Goal: Task Accomplishment & Management: Manage account settings

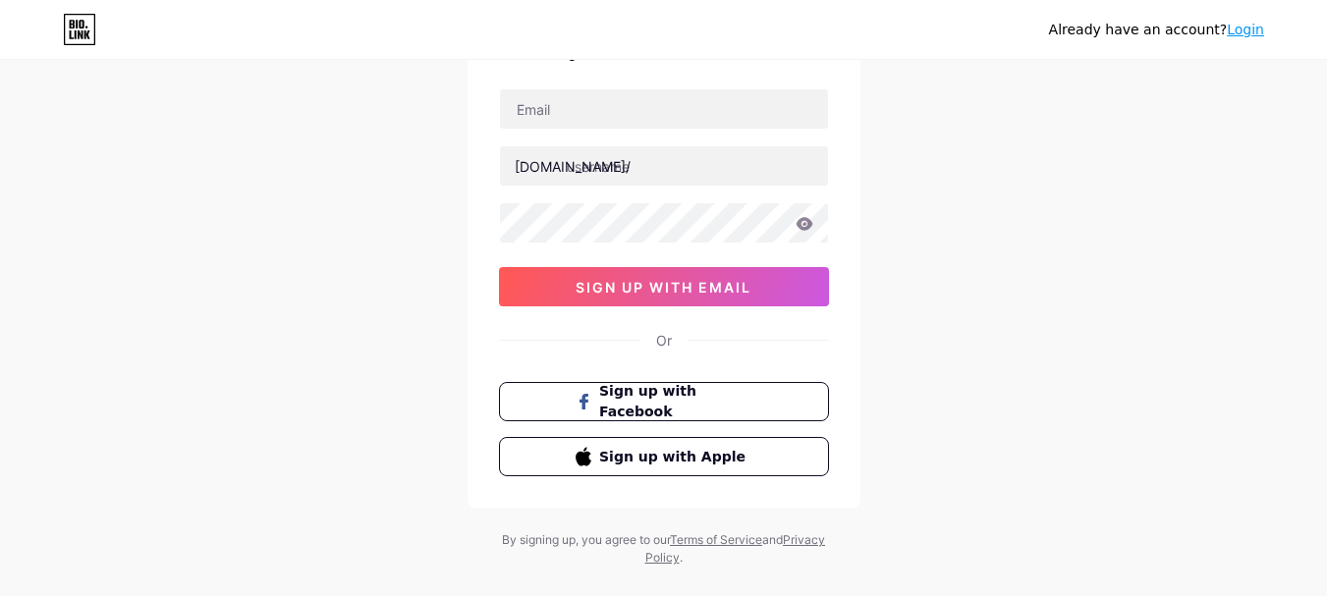
scroll to position [155, 0]
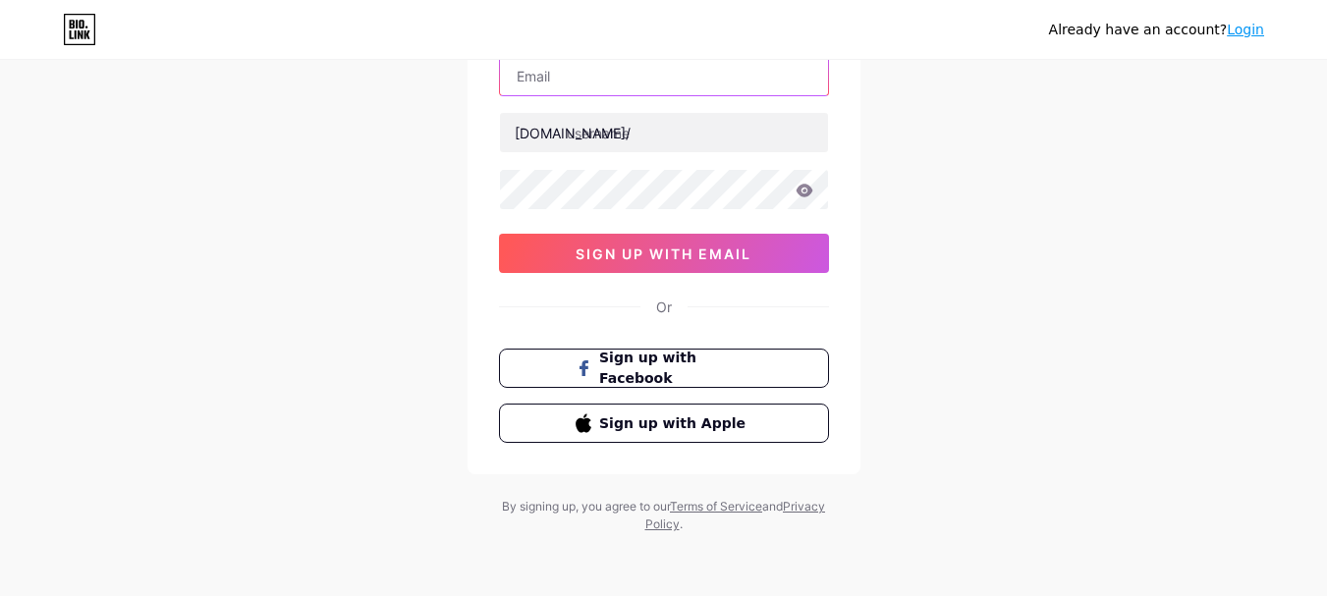
click at [584, 77] on input "text" at bounding box center [664, 75] width 328 height 39
paste input "[EMAIL_ADDRESS][DOMAIN_NAME]"
type input "[EMAIL_ADDRESS][DOMAIN_NAME]"
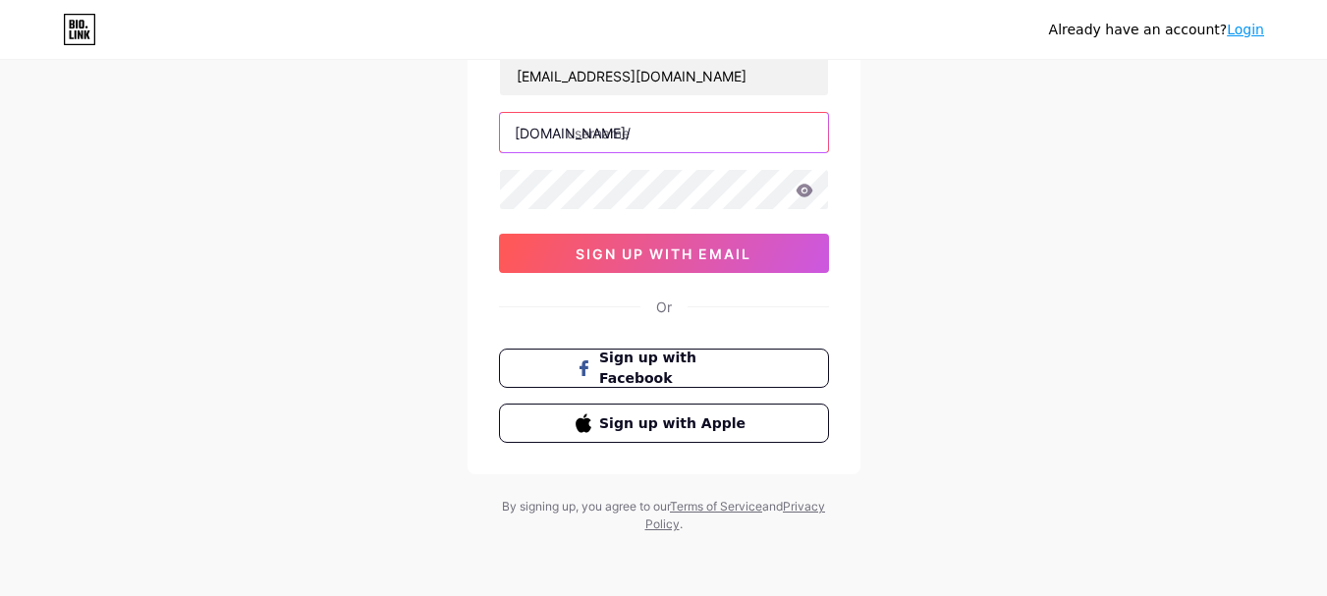
click at [586, 137] on input "text" at bounding box center [664, 132] width 328 height 39
paste input "[DOMAIN_NAME]"
drag, startPoint x: 658, startPoint y: 133, endPoint x: 804, endPoint y: 137, distance: 146.4
click at [805, 136] on input "[DOMAIN_NAME]" at bounding box center [664, 132] width 328 height 39
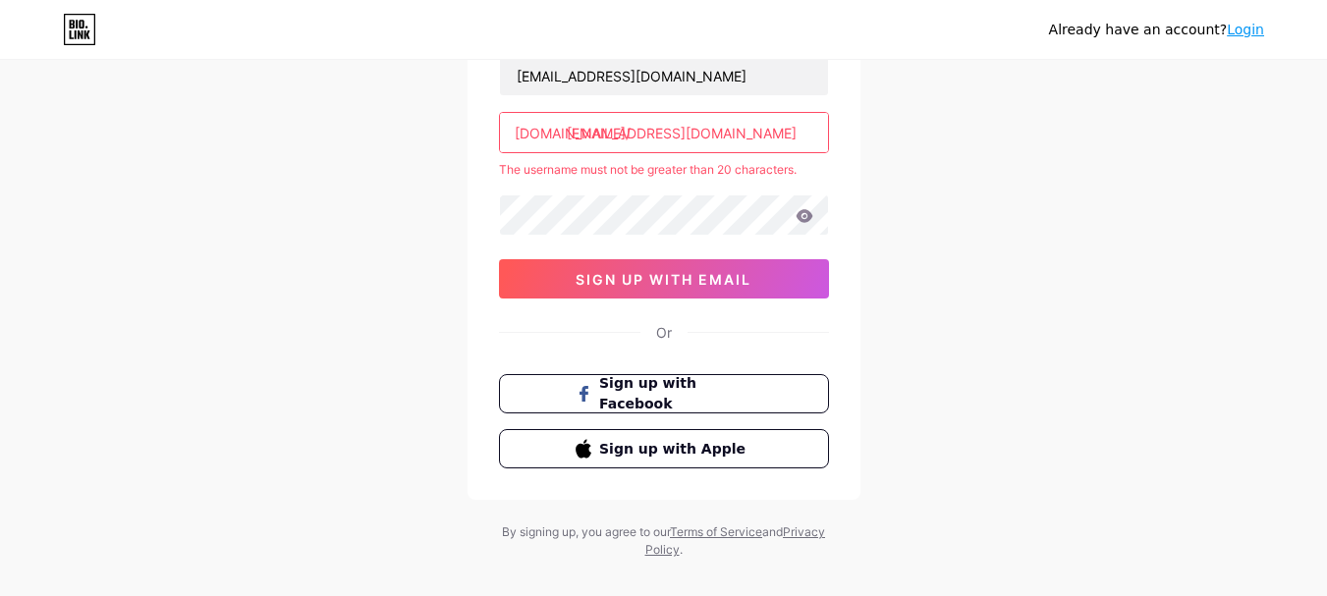
drag, startPoint x: 660, startPoint y: 132, endPoint x: 795, endPoint y: 130, distance: 134.6
click at [795, 130] on input "[EMAIL_ADDRESS][DOMAIN_NAME]" at bounding box center [664, 132] width 328 height 39
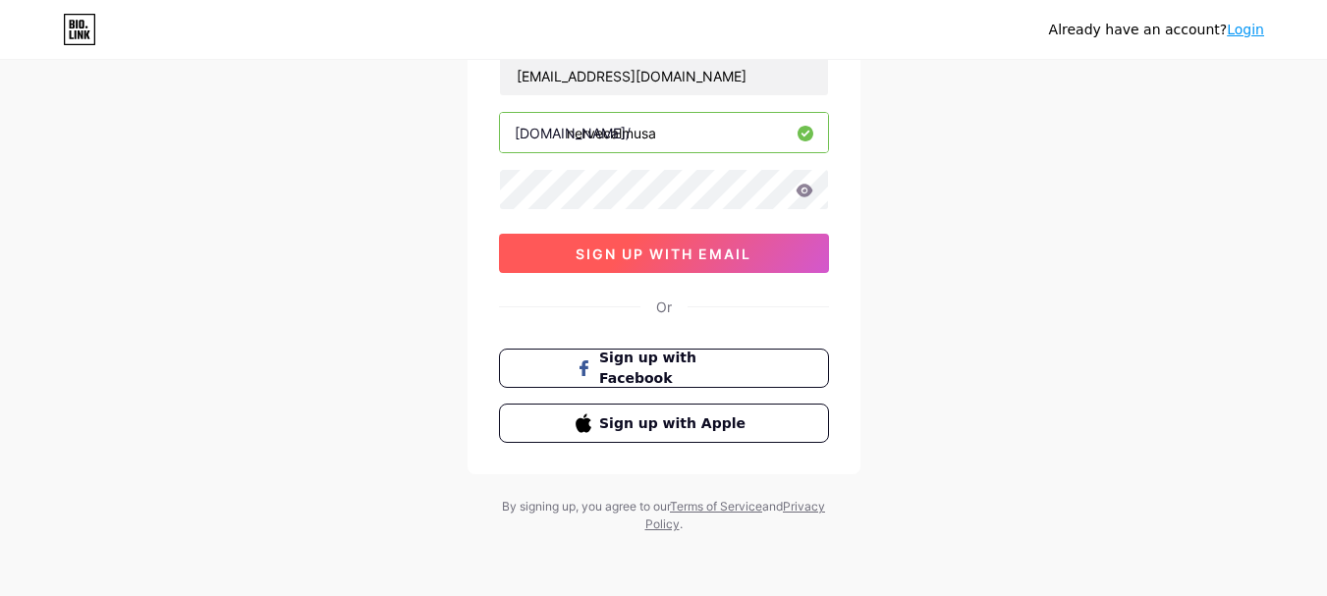
type input "nervecalmusa"
click at [610, 251] on span "sign up with email" at bounding box center [664, 254] width 176 height 17
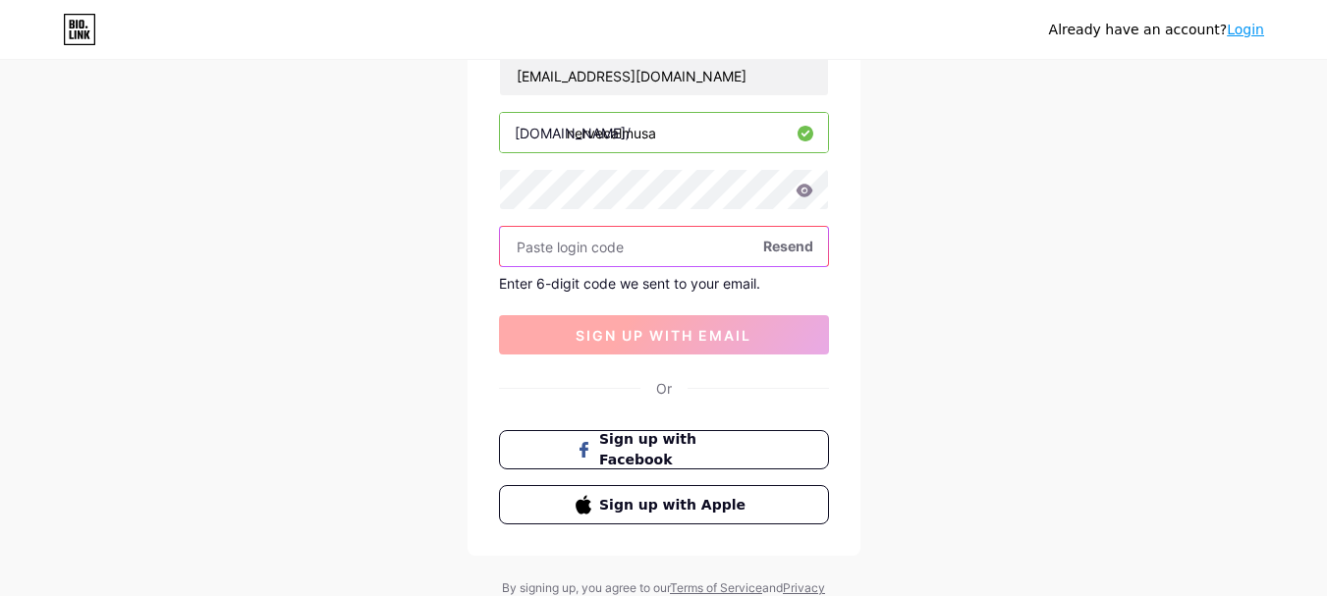
paste input "319720"
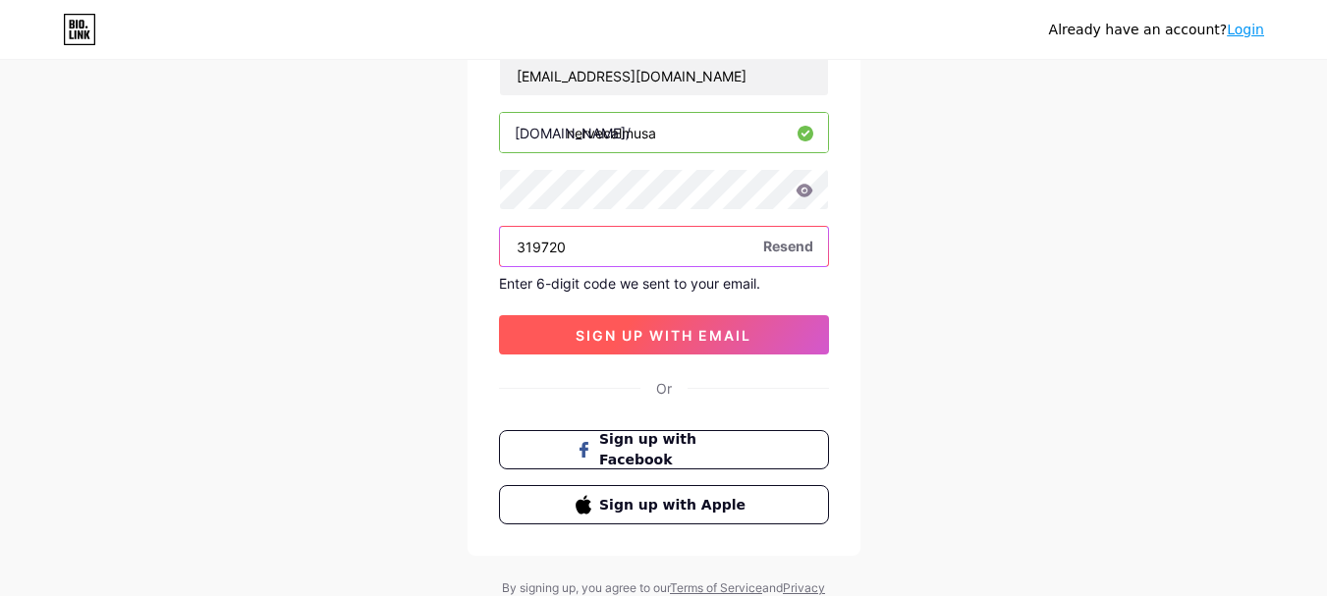
type input "319720"
click at [661, 343] on span "sign up with email" at bounding box center [664, 335] width 176 height 17
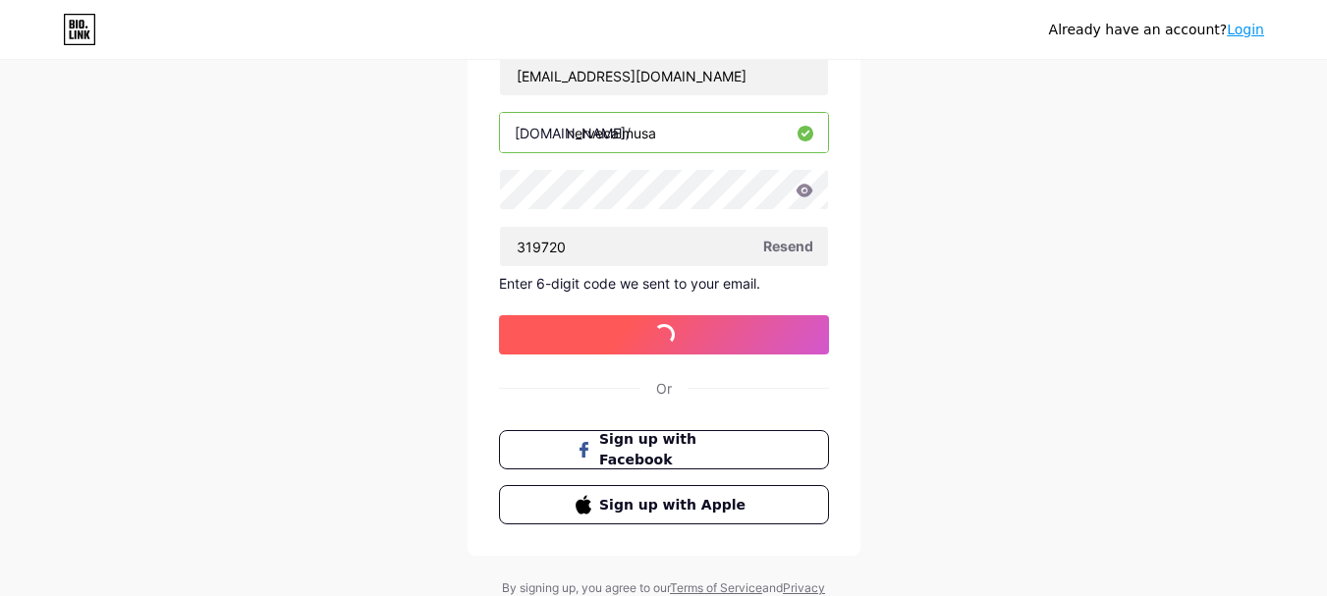
scroll to position [0, 0]
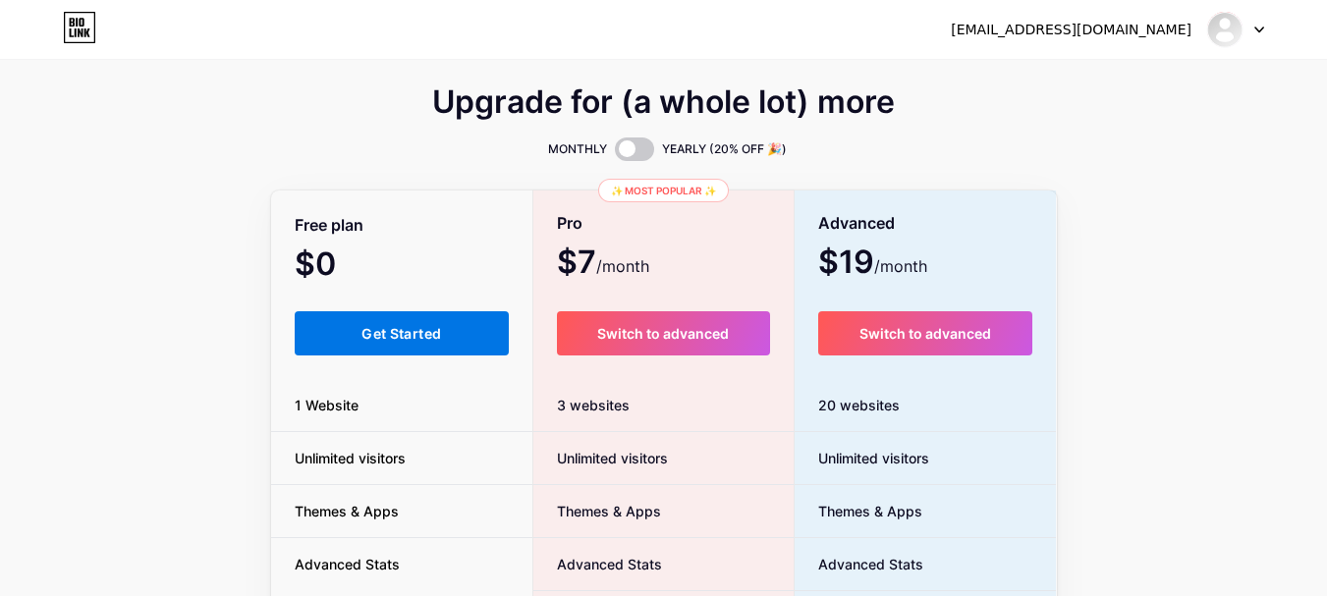
click at [374, 350] on button "Get Started" at bounding box center [402, 333] width 215 height 44
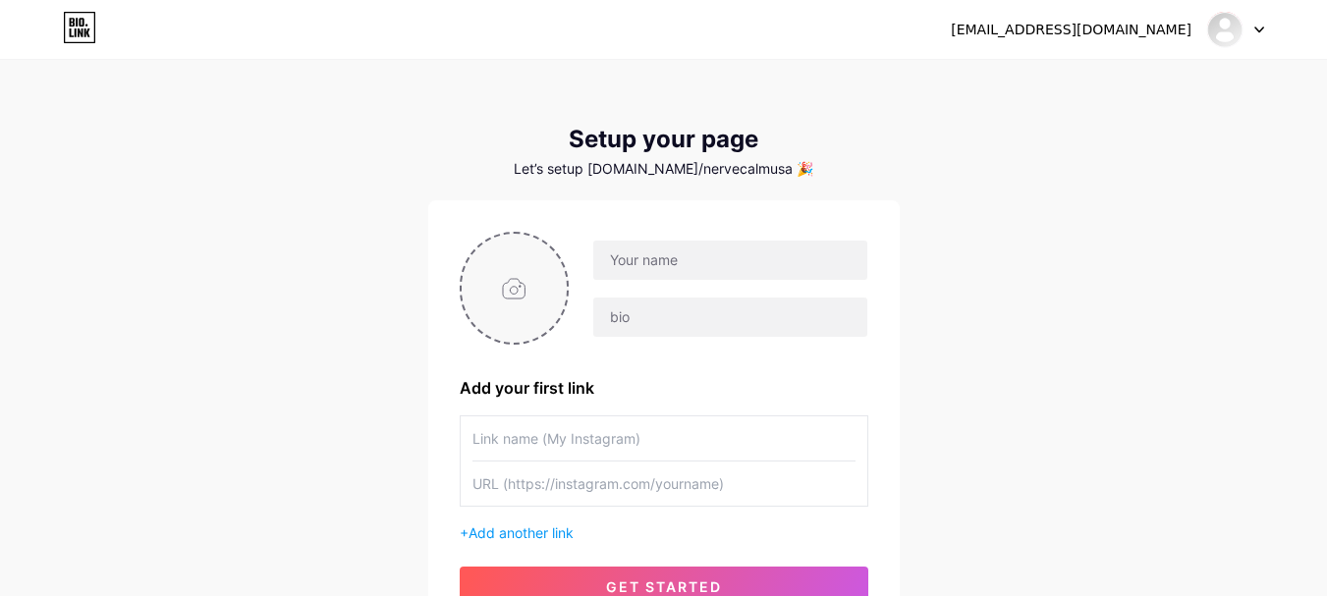
click at [495, 289] on input "file" at bounding box center [515, 288] width 106 height 109
type input "C:\fakepath\Screenshot [DATE] 124035.png"
click at [621, 249] on input "text" at bounding box center [729, 260] width 273 height 39
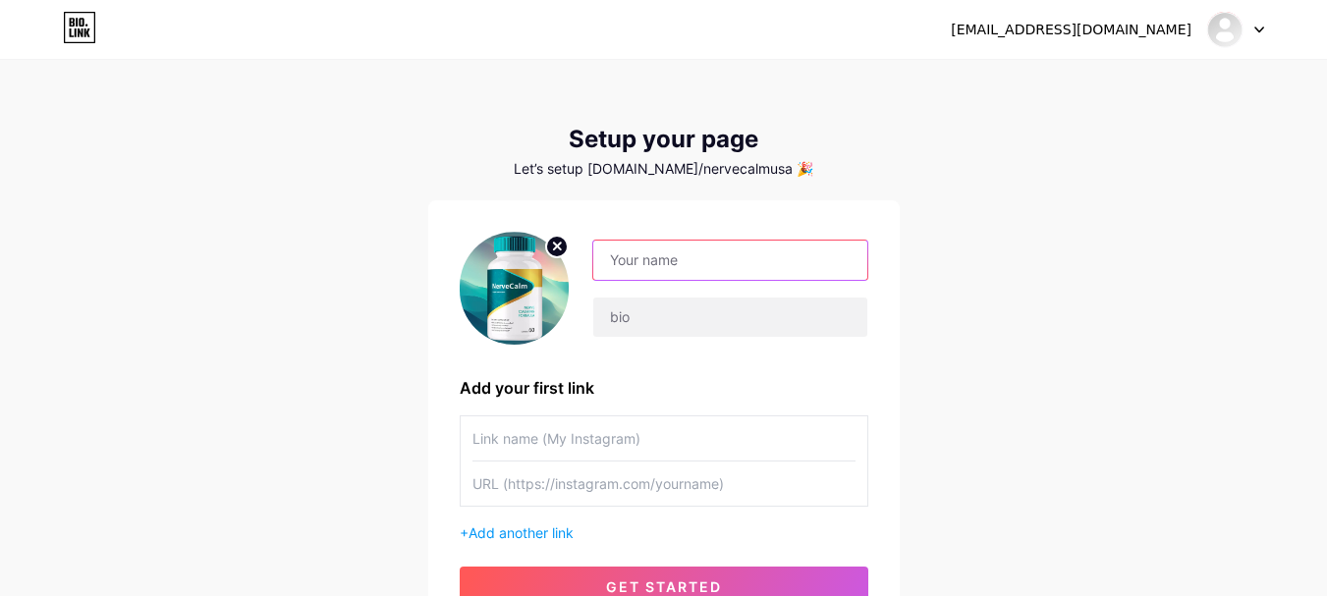
paste input "Nerve Calm"
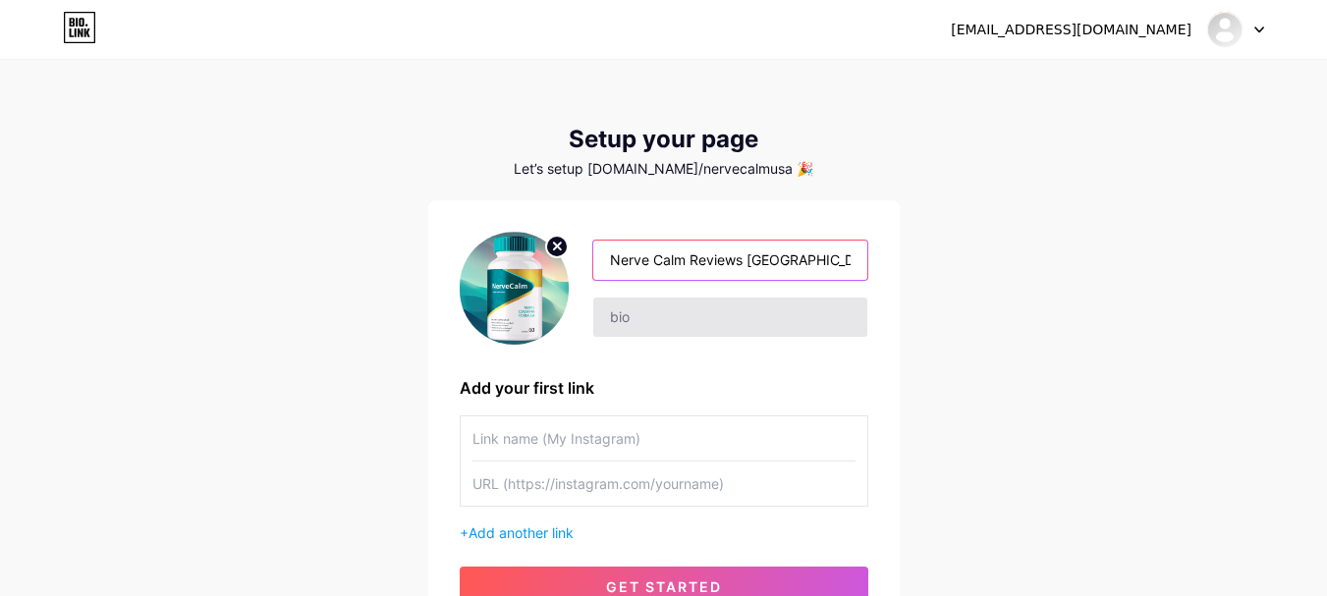
type input "Nerve Calm Reviews [GEOGRAPHIC_DATA]"
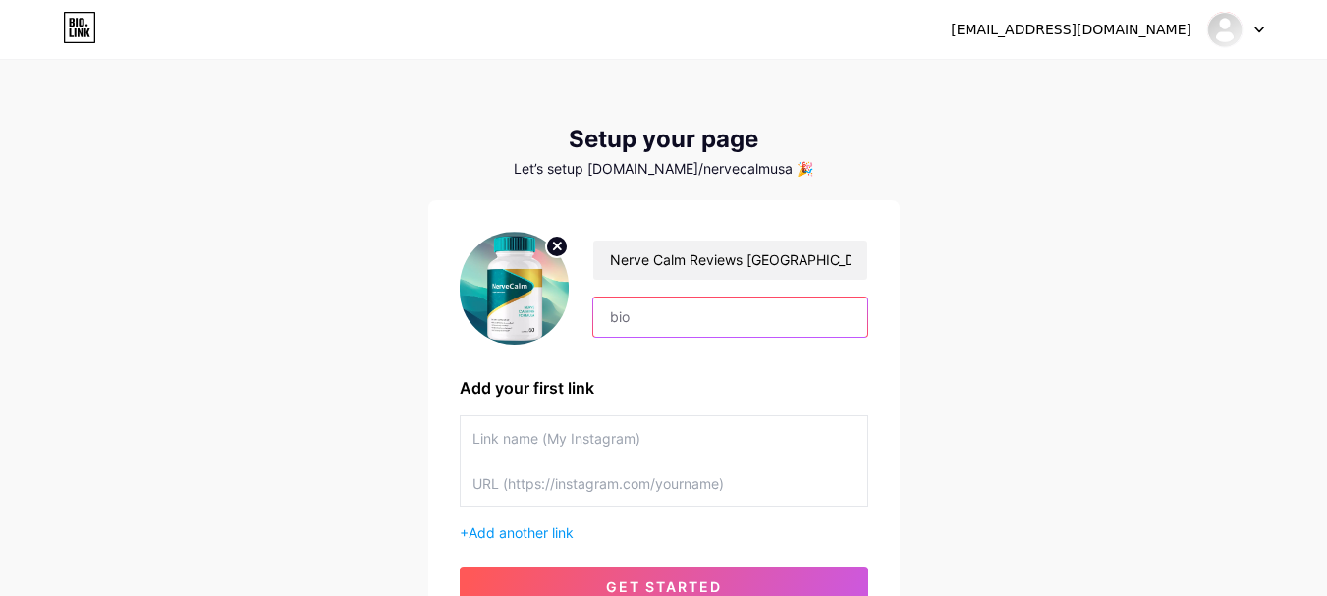
click at [701, 306] on input "text" at bounding box center [729, 317] width 273 height 39
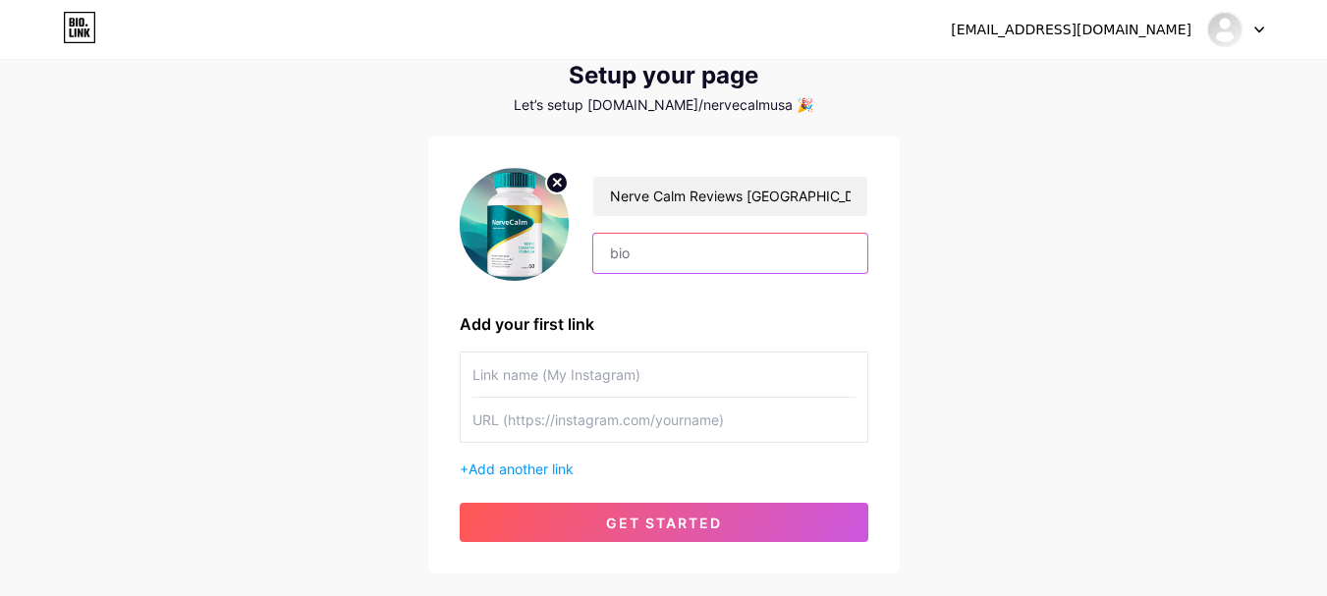
scroll to position [98, 0]
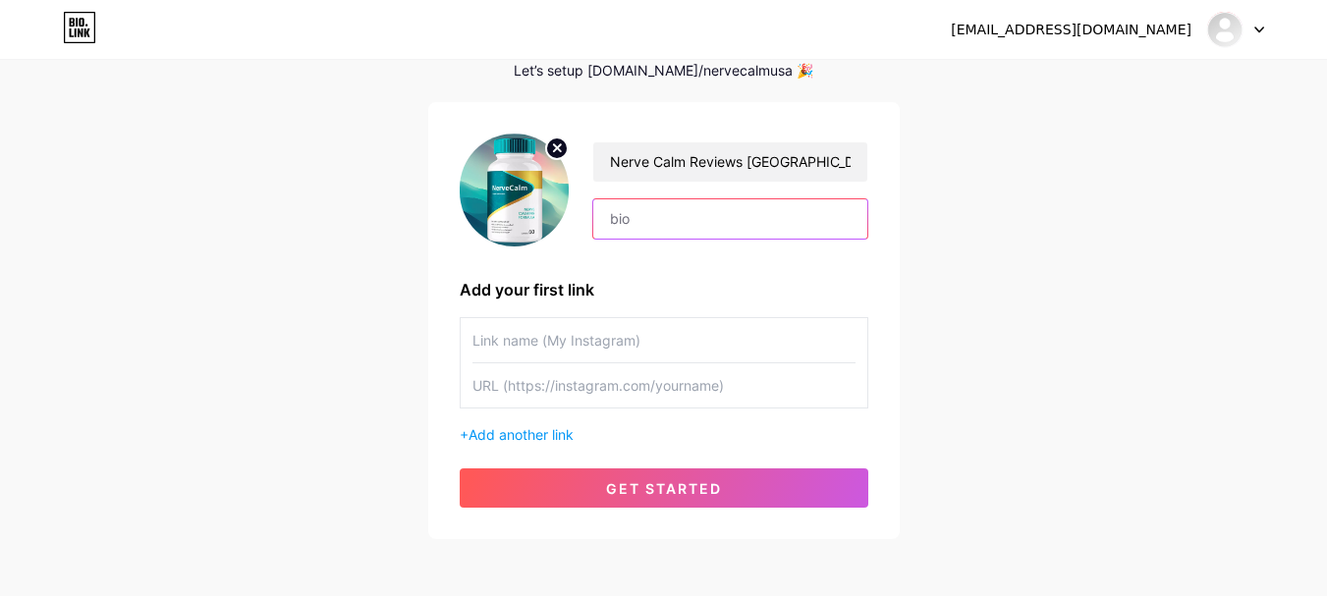
paste input "Nerve Calm is a dietary supplement formulated to support nerve health, reduce d…"
type input "Nerve Calm is a dietary supplement formulated to support nerve health, reduce d…"
click at [597, 340] on input "text" at bounding box center [663, 340] width 383 height 44
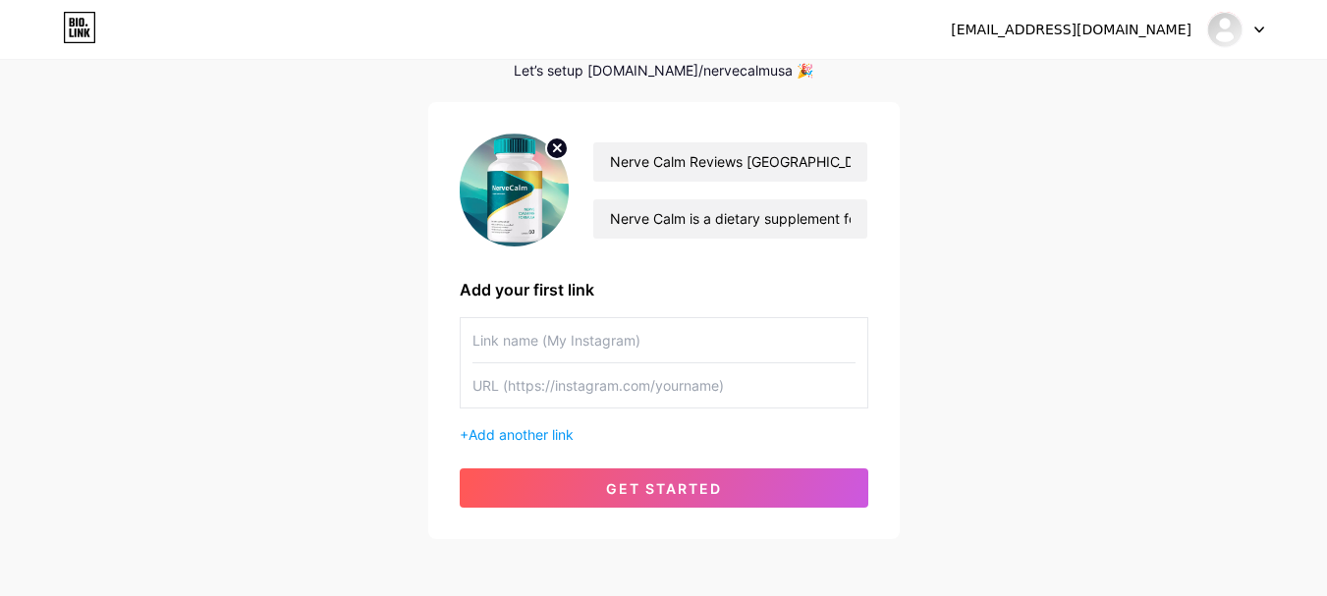
paste input "Official website: — [URL][DOMAIN_NAME]"
click at [562, 390] on input "text" at bounding box center [663, 385] width 383 height 44
drag, startPoint x: 598, startPoint y: 343, endPoint x: 1158, endPoint y: 359, distance: 560.1
click at [1158, 359] on div "[EMAIL_ADDRESS][DOMAIN_NAME] Dashboard Logout Setup your page Let’s setup [DOMA…" at bounding box center [663, 252] width 1327 height 700
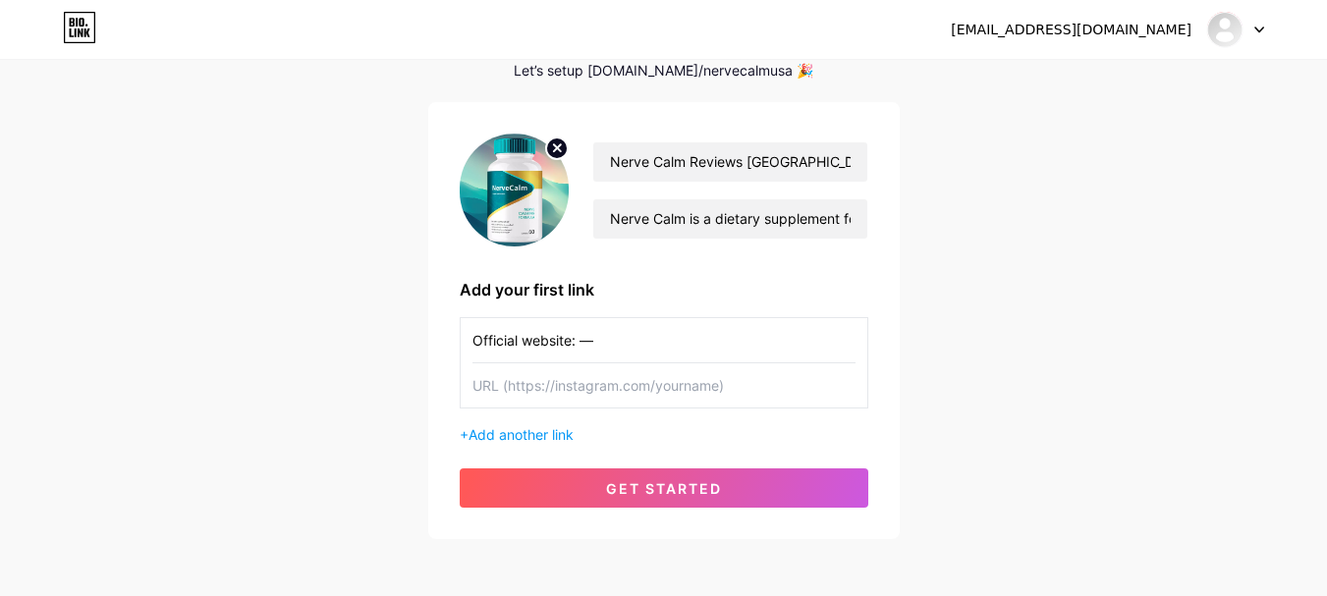
scroll to position [0, 0]
type input "Official website: —"
click at [603, 399] on input "text" at bounding box center [663, 385] width 383 height 44
paste input "[URL][DOMAIN_NAME]"
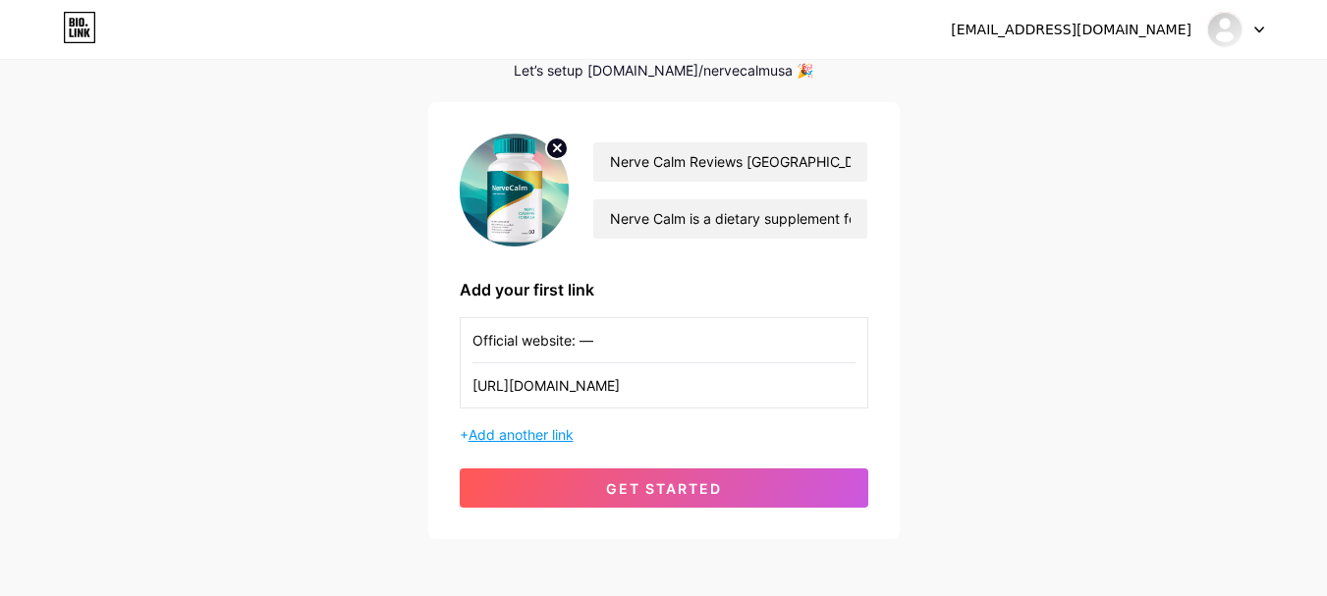
type input "[URL][DOMAIN_NAME]"
click at [477, 438] on span "Add another link" at bounding box center [520, 434] width 105 height 17
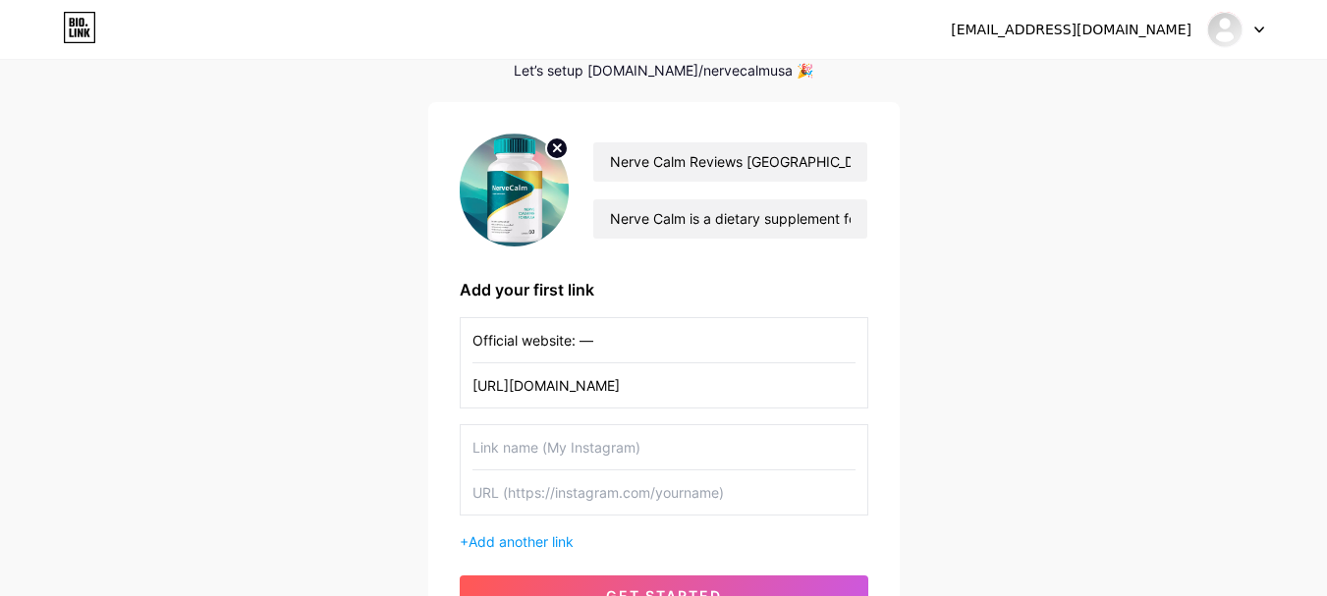
click at [516, 451] on input "text" at bounding box center [663, 447] width 383 height 44
paste input "Official website: — [URL][DOMAIN_NAME]"
click at [587, 501] on input "text" at bounding box center [663, 492] width 383 height 44
drag, startPoint x: 597, startPoint y: 445, endPoint x: 1032, endPoint y: 443, distance: 435.1
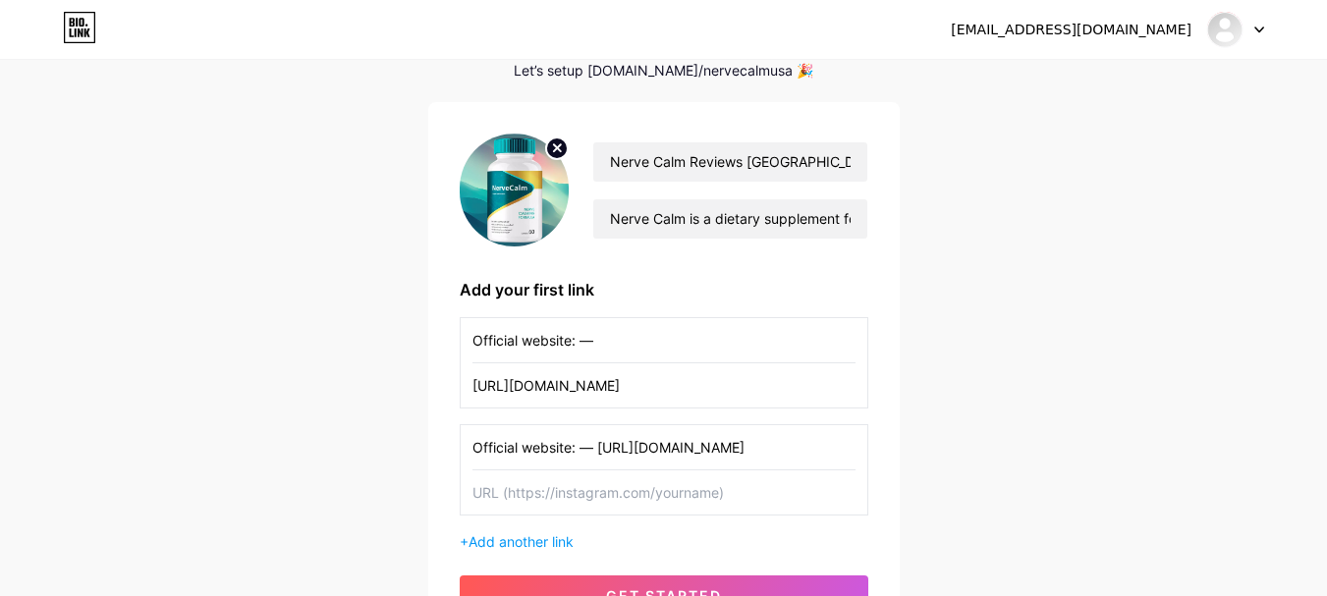
click at [1032, 443] on div "[EMAIL_ADDRESS][DOMAIN_NAME] Dashboard Logout Setup your page Let’s setup [DOMA…" at bounding box center [663, 305] width 1327 height 807
type input "Official website: —"
click at [577, 511] on input "text" at bounding box center [663, 492] width 383 height 44
paste input "[URL][DOMAIN_NAME]"
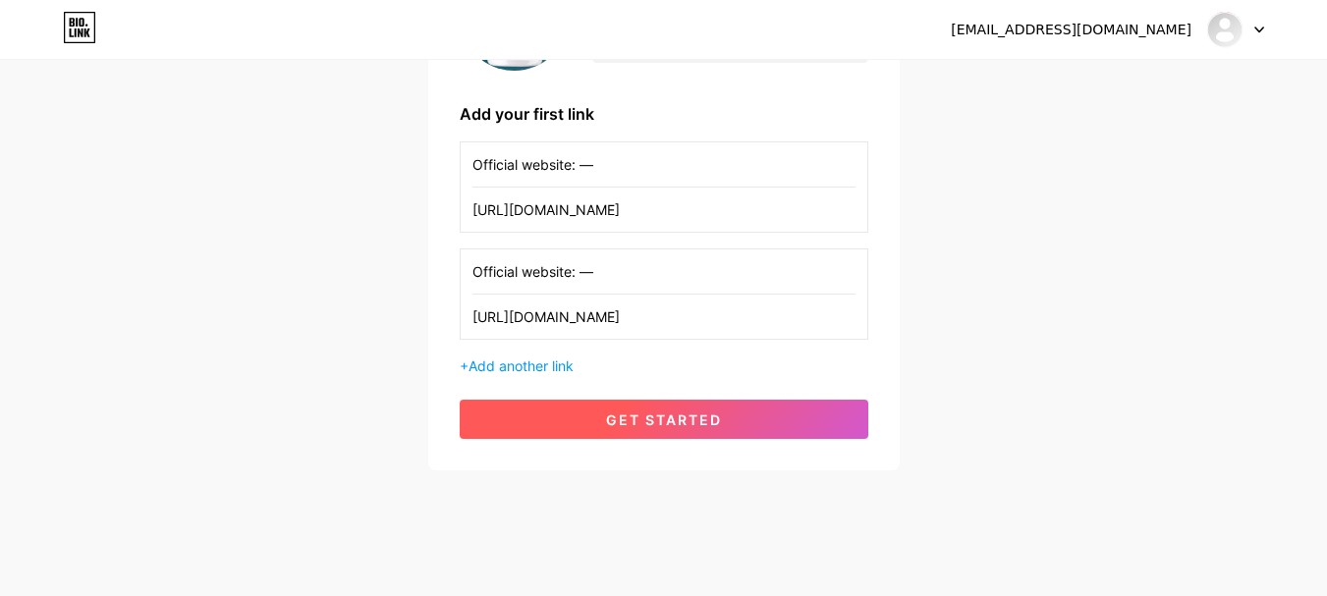
scroll to position [290, 0]
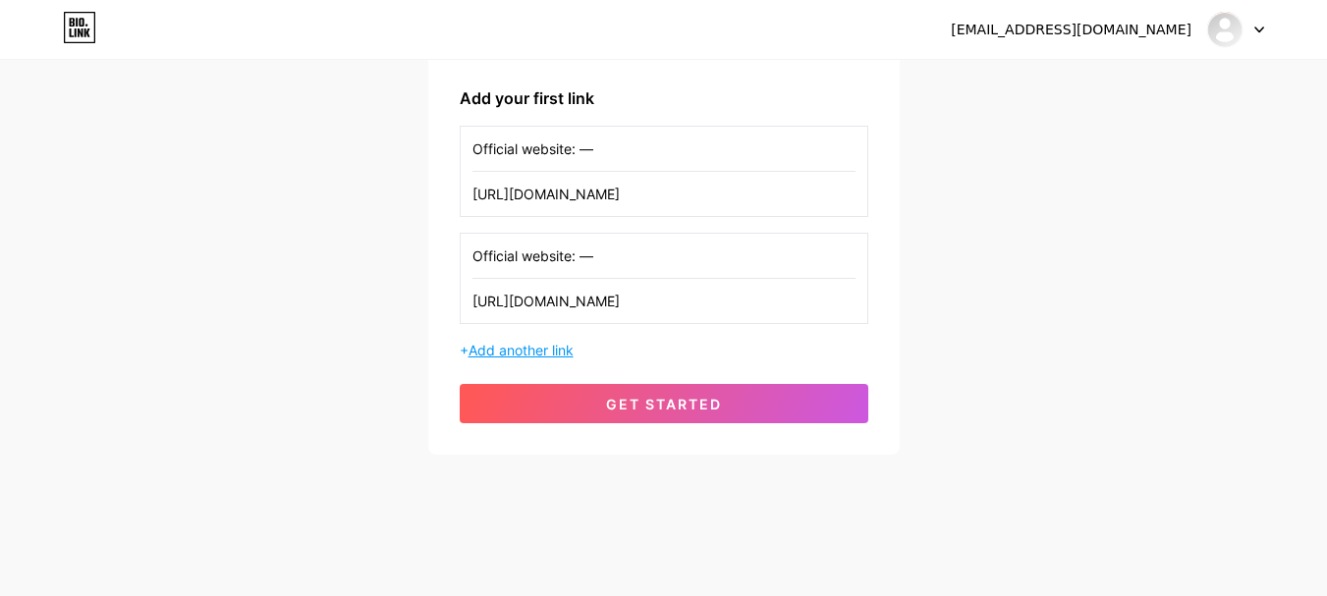
type input "[URL][DOMAIN_NAME]"
click at [513, 353] on span "Add another link" at bounding box center [520, 350] width 105 height 17
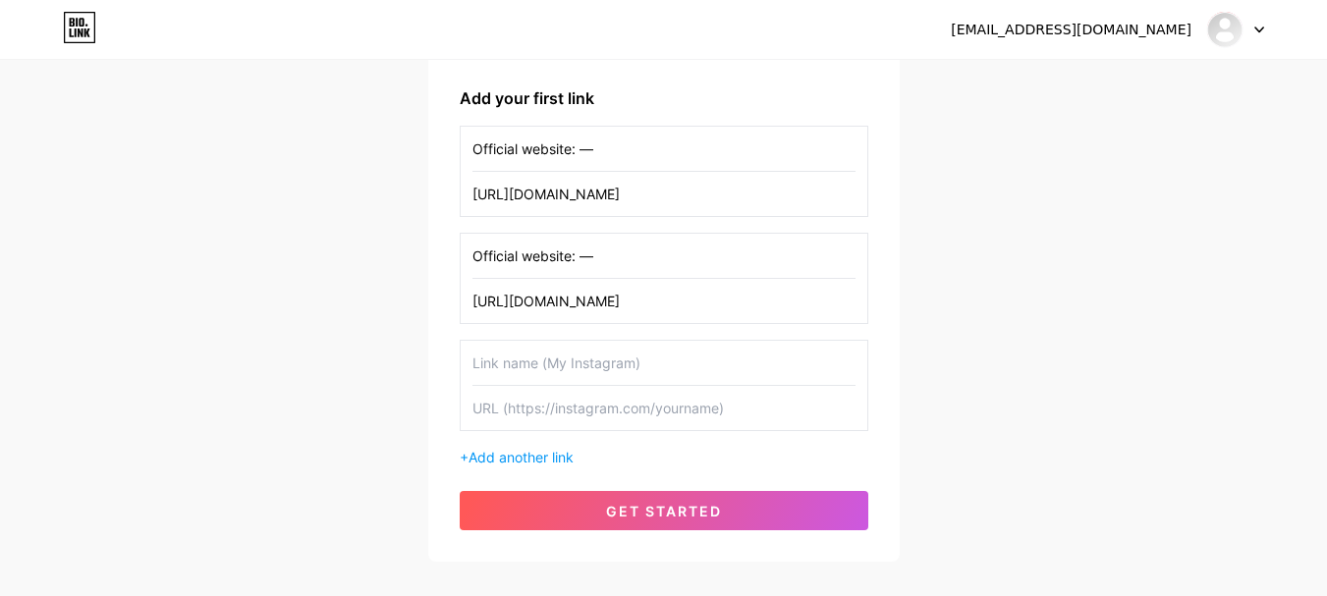
click at [523, 365] on input "text" at bounding box center [663, 363] width 383 height 44
paste input "Official website: — [URL][DOMAIN_NAME]"
click at [606, 408] on input "text" at bounding box center [663, 408] width 383 height 44
drag, startPoint x: 598, startPoint y: 371, endPoint x: 756, endPoint y: 368, distance: 158.1
click at [756, 368] on input "Official website: — [URL][DOMAIN_NAME]" at bounding box center [663, 363] width 383 height 44
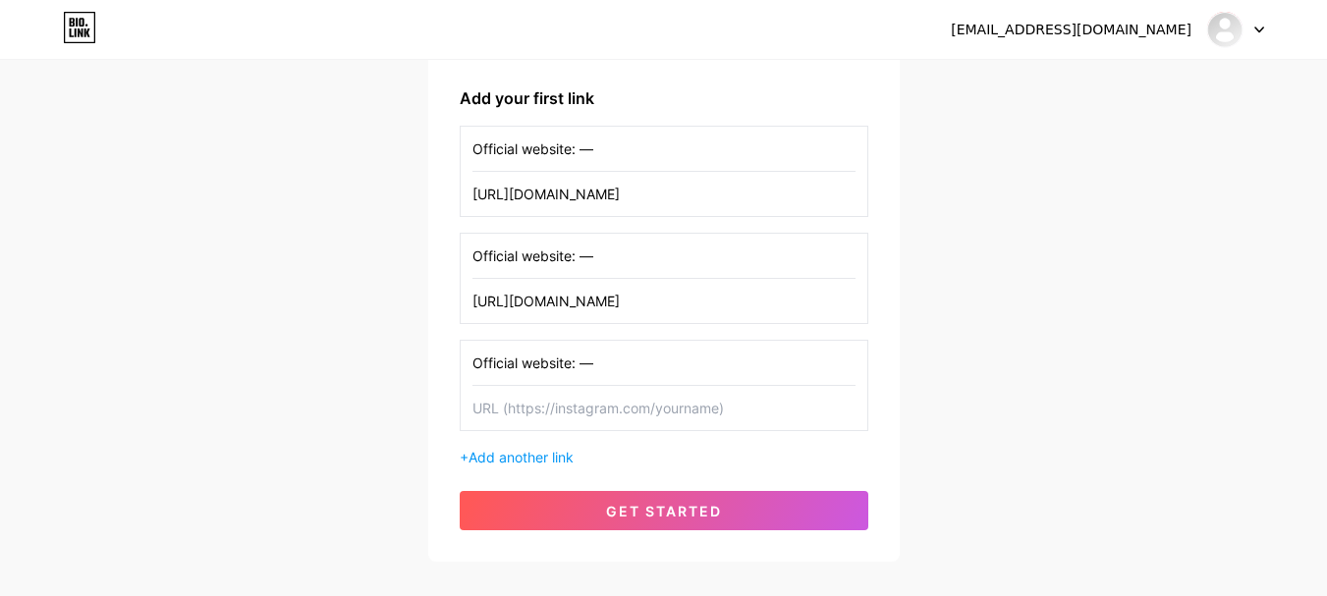
type input "Official website: —"
click at [547, 405] on input "text" at bounding box center [663, 408] width 383 height 44
paste input "[URL][DOMAIN_NAME]"
type input "[URL][DOMAIN_NAME]"
click at [506, 455] on span "Add another link" at bounding box center [520, 457] width 105 height 17
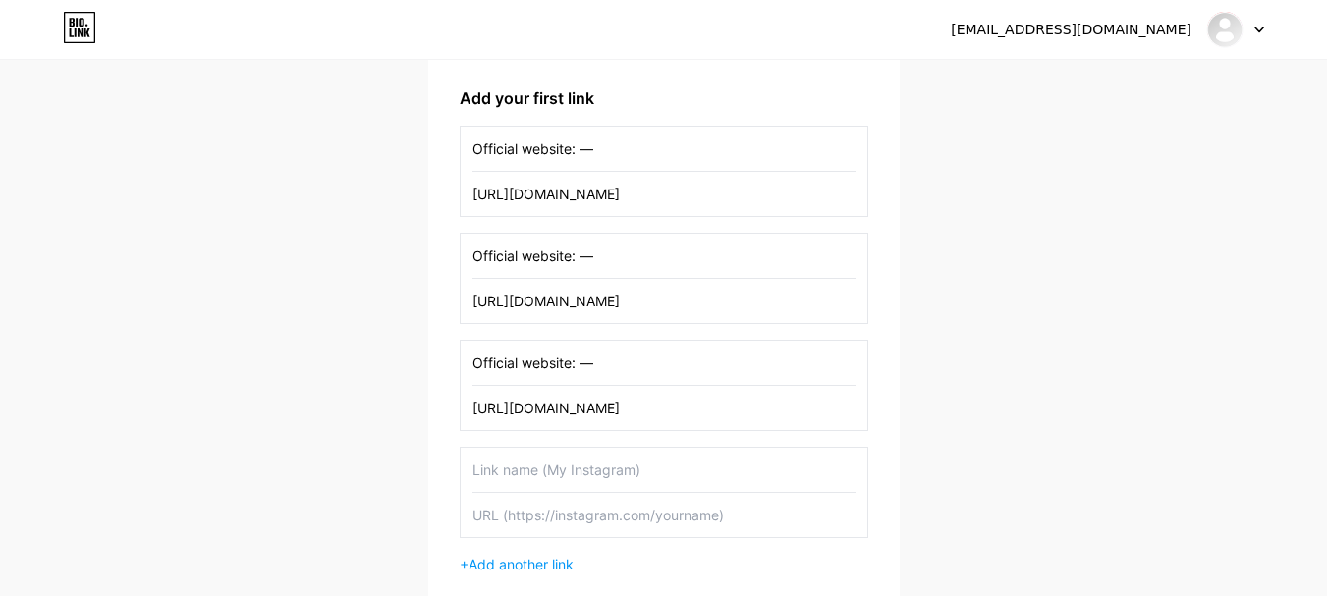
click at [520, 472] on input "text" at bounding box center [663, 470] width 383 height 44
paste input "Facebook: - [URL][DOMAIN_NAME]"
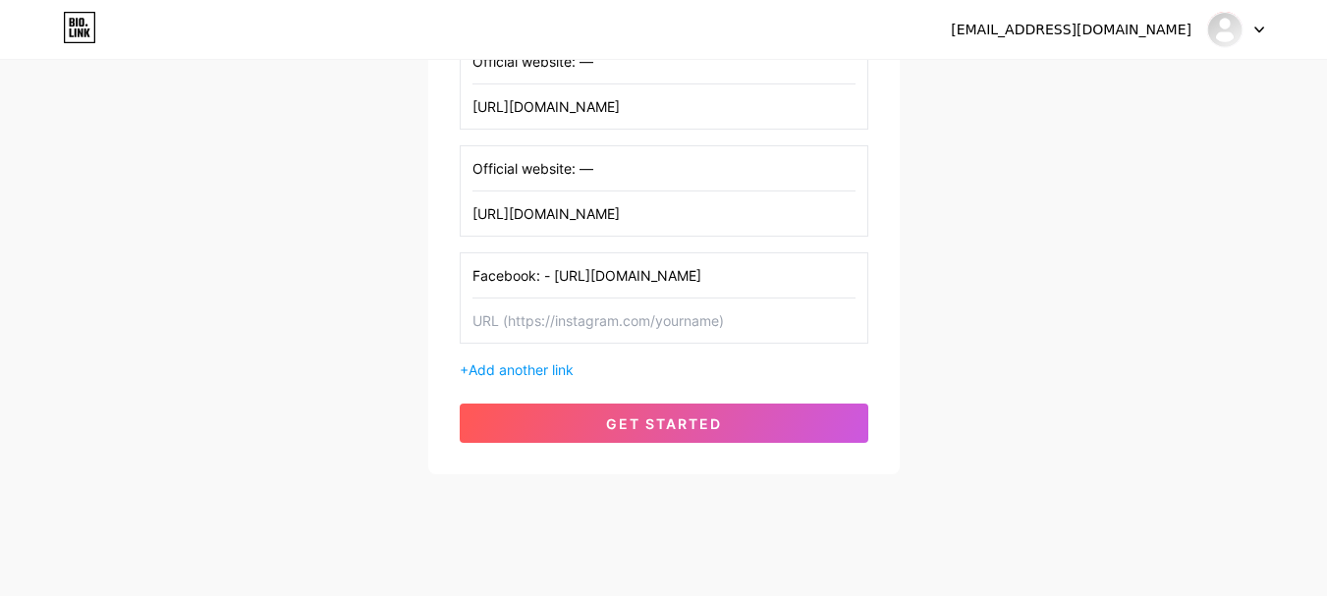
scroll to position [486, 0]
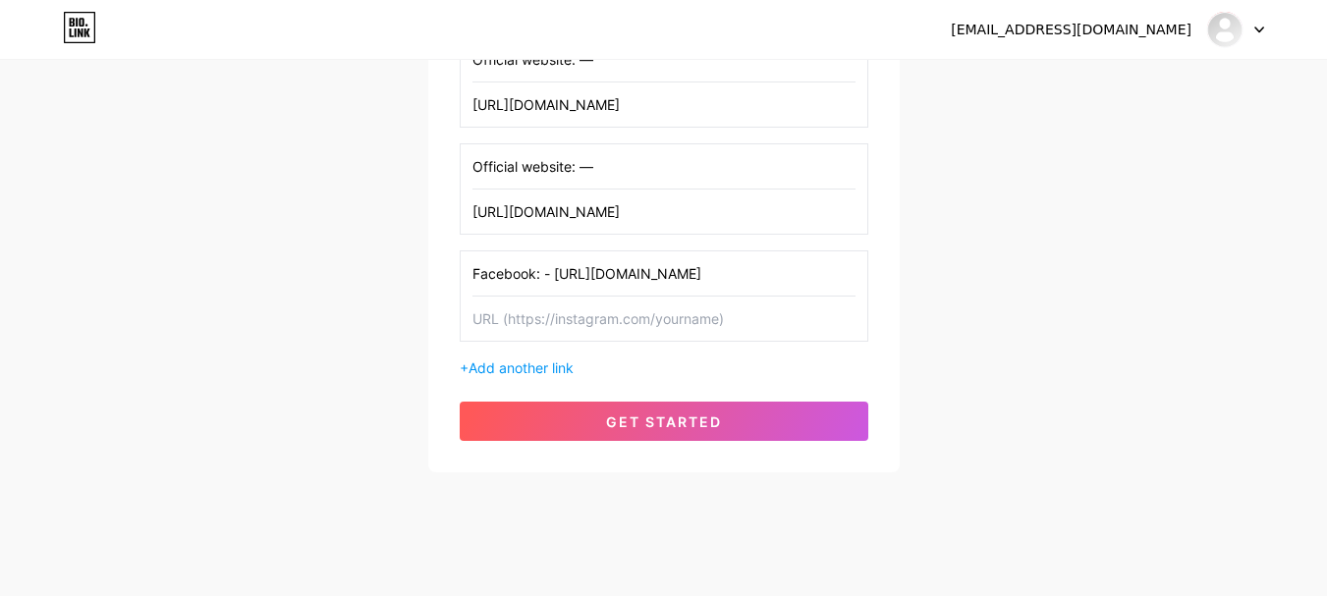
drag, startPoint x: 553, startPoint y: 280, endPoint x: 810, endPoint y: 302, distance: 258.2
click at [810, 302] on div "Facebook: - [URL][DOMAIN_NAME]" at bounding box center [664, 295] width 409 height 91
drag, startPoint x: 557, startPoint y: 278, endPoint x: 916, endPoint y: 277, distance: 359.5
click at [916, 277] on div "[EMAIL_ADDRESS][DOMAIN_NAME] Dashboard Logout Setup your page Let’s setup [DOMA…" at bounding box center [663, 24] width 1327 height 1021
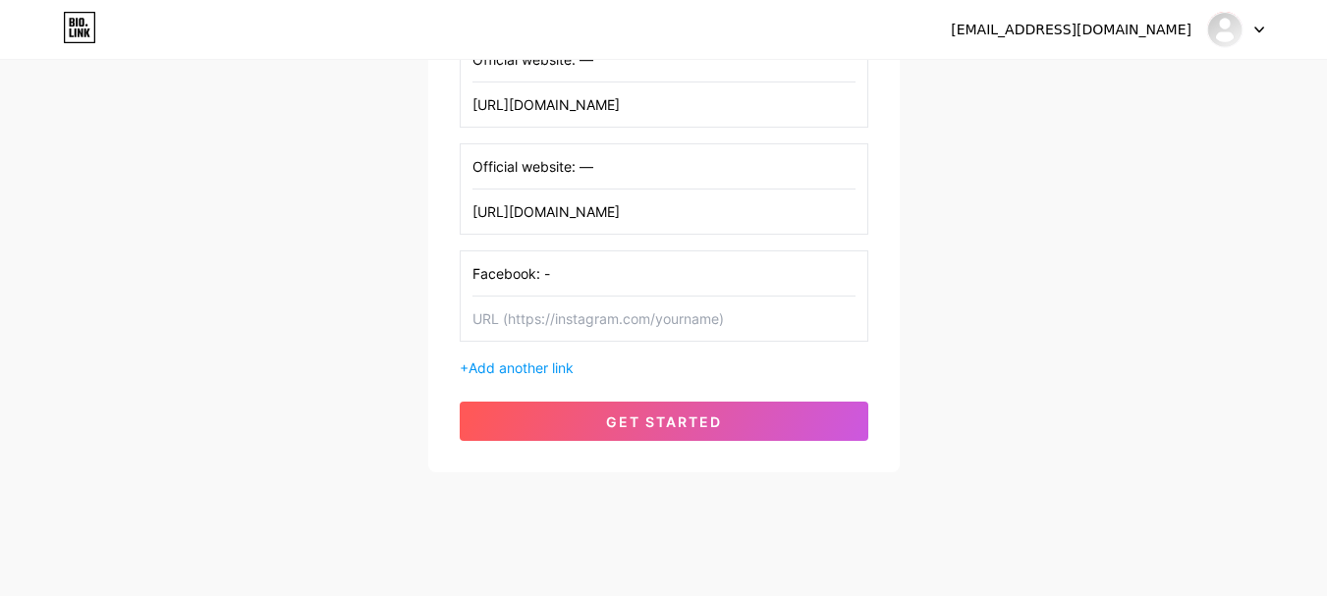
type input "Facebook: -"
click at [629, 324] on input "text" at bounding box center [663, 319] width 383 height 44
paste input "[URL][DOMAIN_NAME]"
type input "[URL][DOMAIN_NAME]"
click at [534, 372] on span "Add another link" at bounding box center [520, 367] width 105 height 17
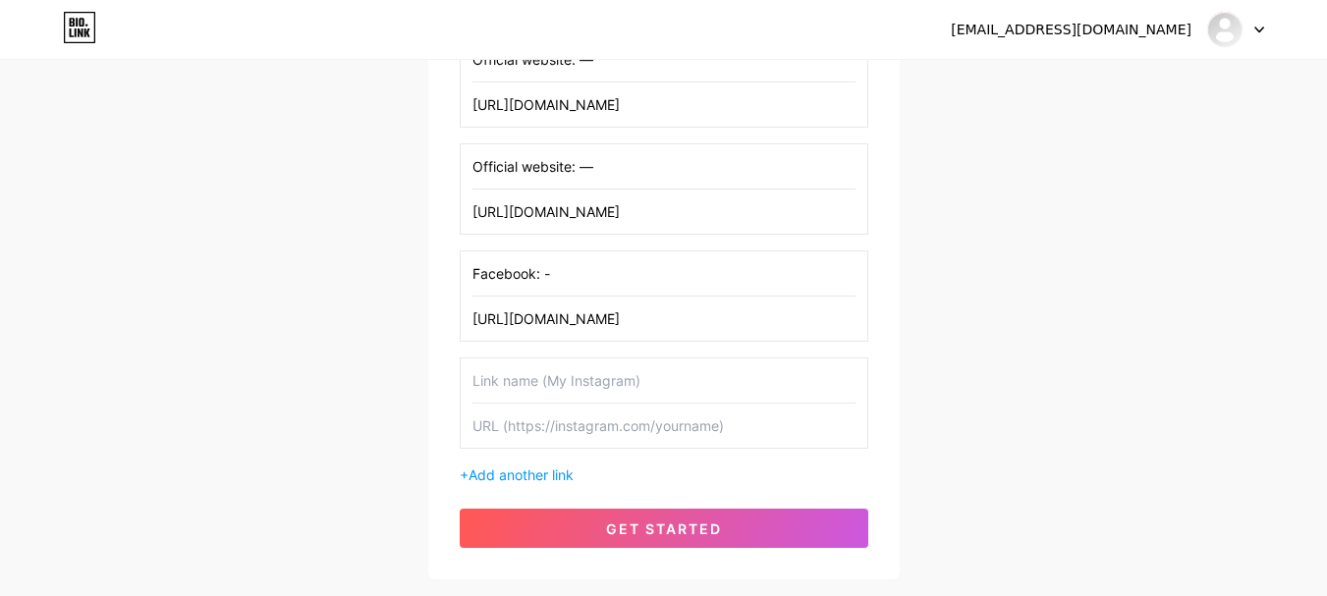
click at [572, 387] on input "text" at bounding box center [663, 380] width 383 height 44
paste input "Medium: - [URL][DOMAIN_NAME]"
click at [550, 426] on input "text" at bounding box center [663, 426] width 383 height 44
drag, startPoint x: 542, startPoint y: 388, endPoint x: 1031, endPoint y: 386, distance: 489.1
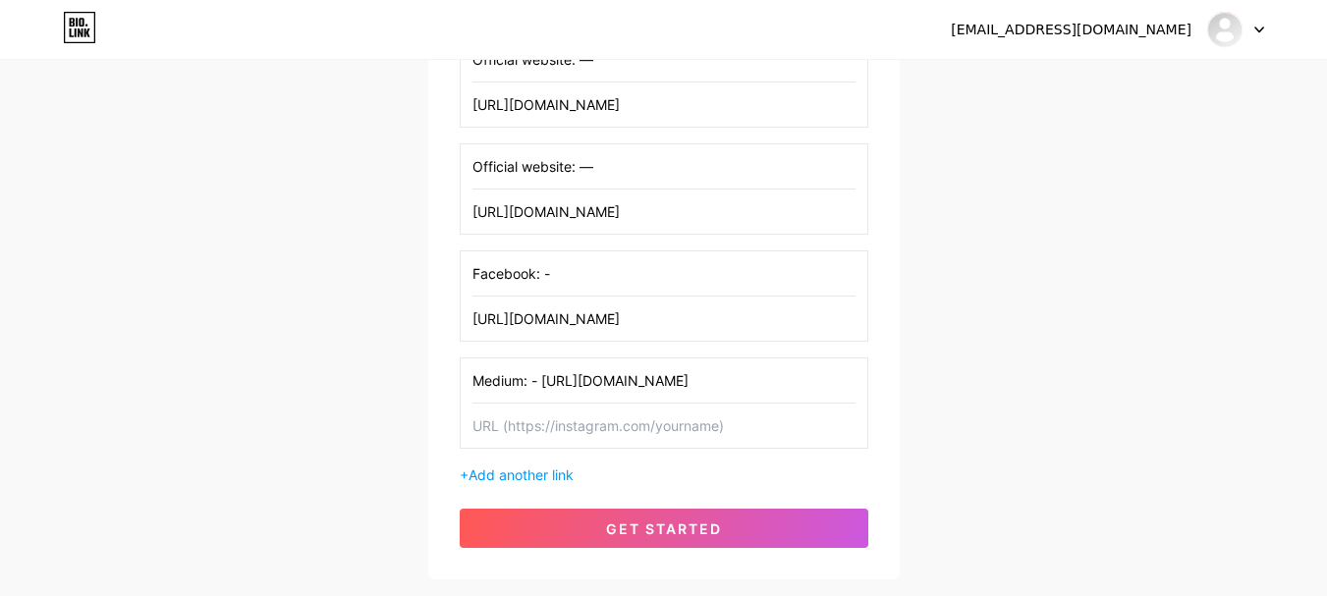
click at [1031, 386] on div "[EMAIL_ADDRESS][DOMAIN_NAME] Dashboard Logout Setup your page Let’s setup [DOMA…" at bounding box center [663, 78] width 1327 height 1128
type input "Medium: -"
click at [541, 430] on input "text" at bounding box center [663, 426] width 383 height 44
paste input "[URL][DOMAIN_NAME]"
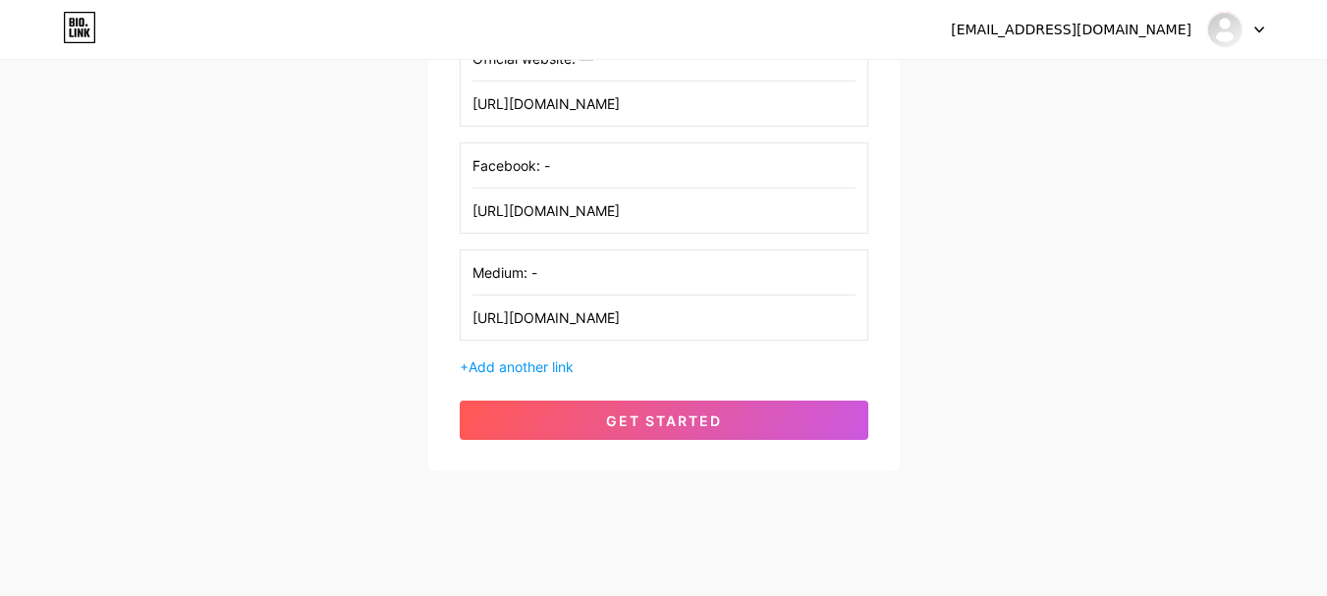
scroll to position [611, 0]
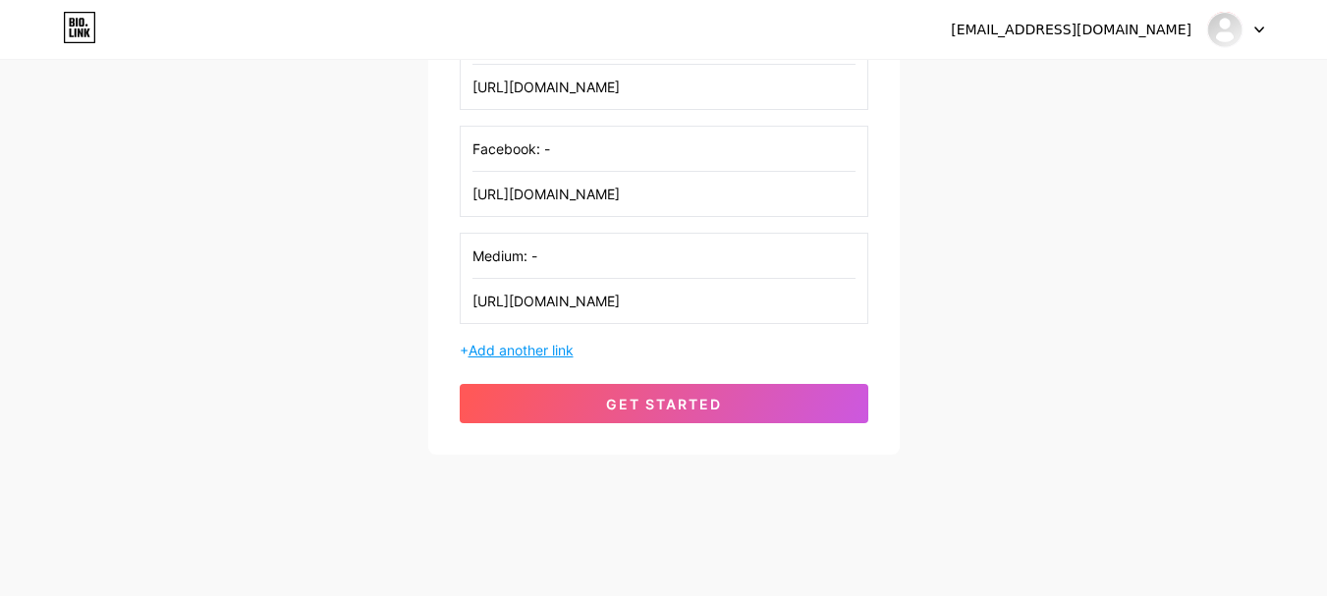
type input "[URL][DOMAIN_NAME]"
click at [526, 353] on span "Add another link" at bounding box center [520, 350] width 105 height 17
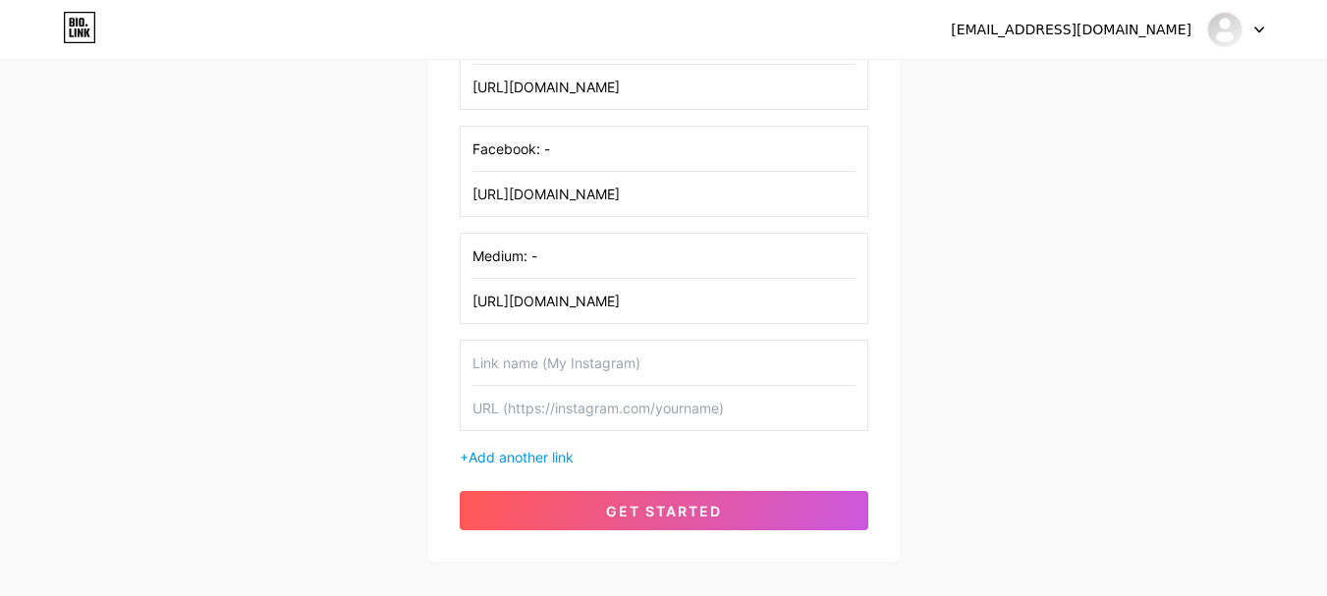
click at [536, 368] on input "text" at bounding box center [663, 363] width 383 height 44
paste input "Groups Google: - [URL][DOMAIN_NAME]"
click at [512, 410] on input "text" at bounding box center [663, 408] width 383 height 44
drag, startPoint x: 588, startPoint y: 364, endPoint x: 1042, endPoint y: 364, distance: 453.7
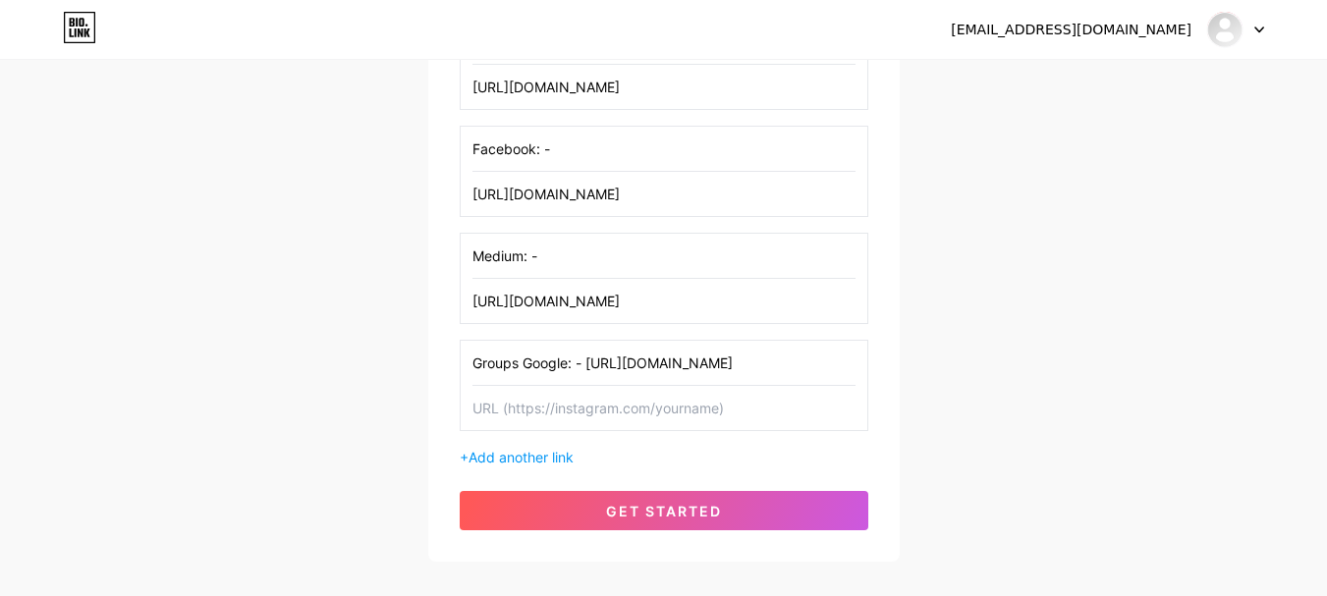
click at [1042, 364] on div "[EMAIL_ADDRESS][DOMAIN_NAME] Dashboard Logout Setup your page Let’s setup [DOMA…" at bounding box center [663, 7] width 1327 height 1236
type input "Groups Google: -"
click at [617, 392] on input "text" at bounding box center [663, 408] width 383 height 44
paste input "[URL][DOMAIN_NAME]"
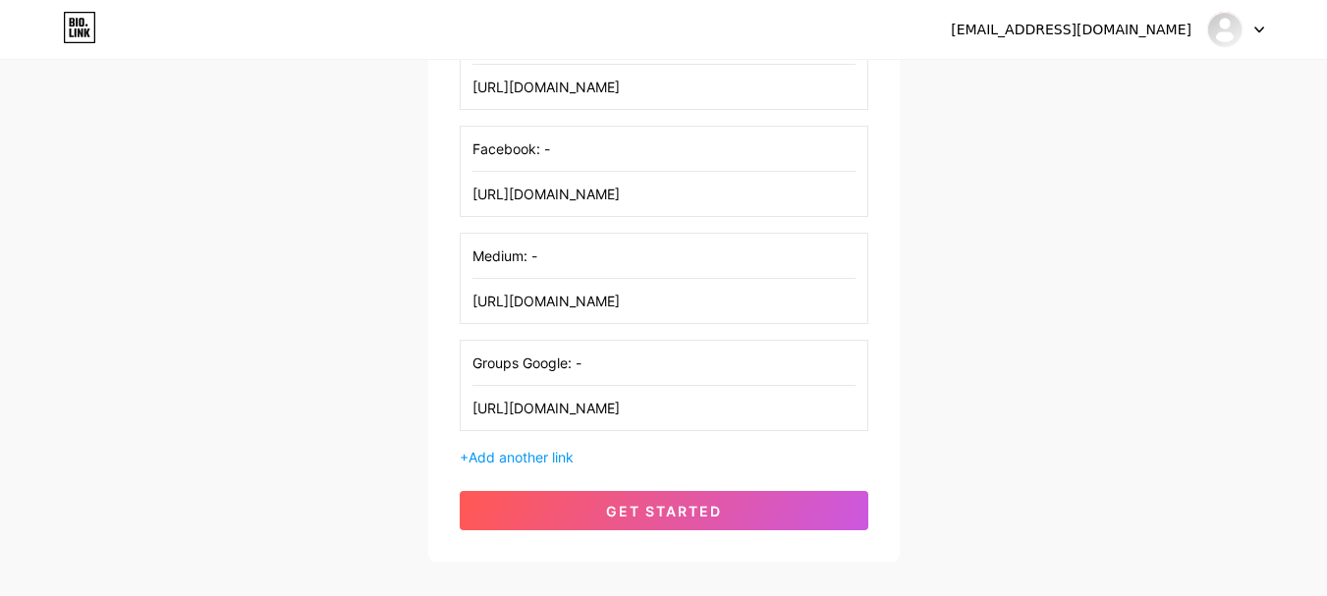
scroll to position [0, 21]
type input "[URL][DOMAIN_NAME]"
click at [523, 467] on div "+ Add another link" at bounding box center [664, 457] width 409 height 21
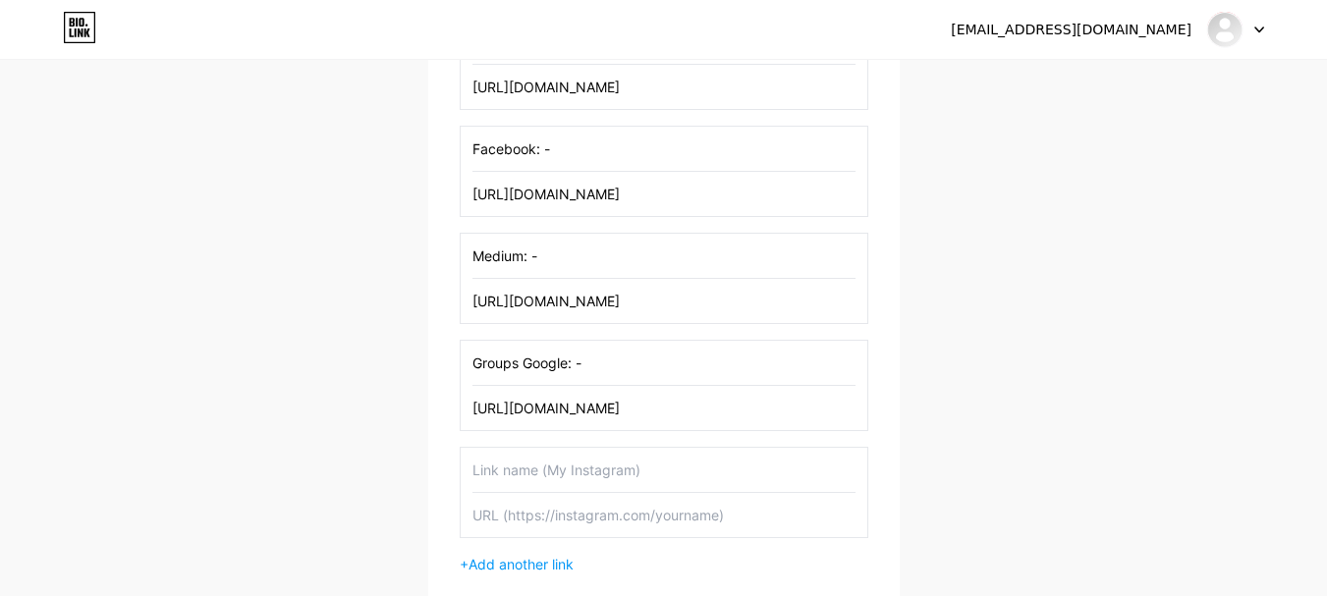
click at [530, 477] on input "text" at bounding box center [663, 470] width 383 height 44
paste input "Blog: - [URL][DOMAIN_NAME]"
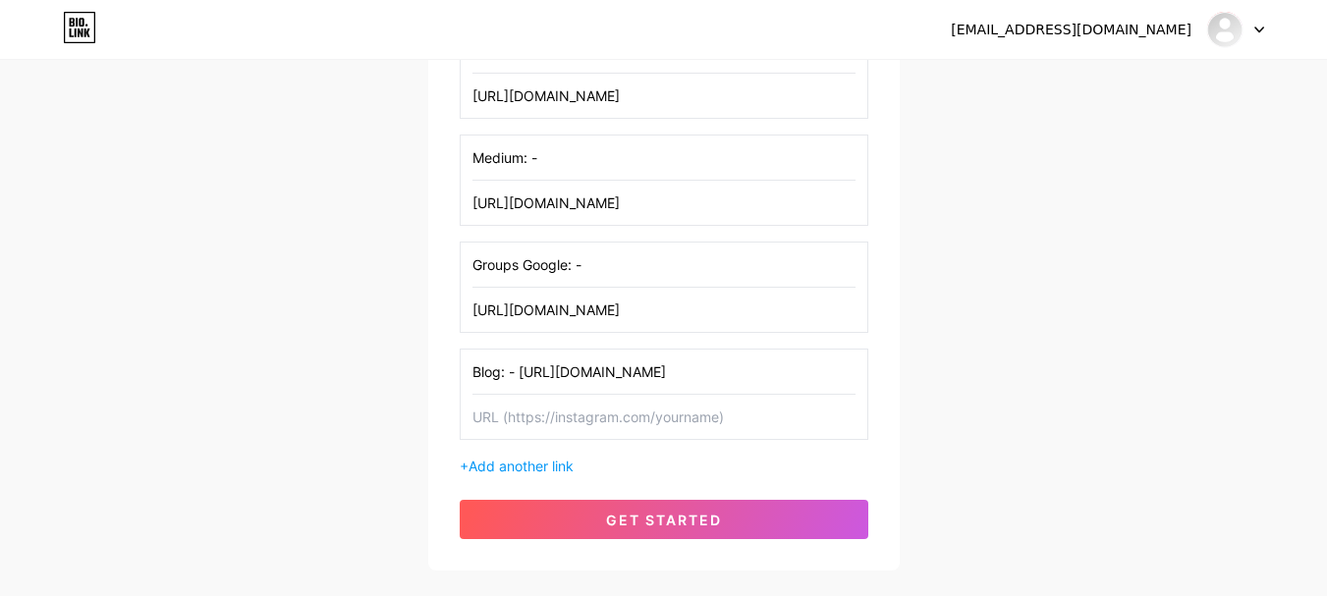
click at [531, 421] on input "text" at bounding box center [663, 417] width 383 height 44
drag, startPoint x: 518, startPoint y: 370, endPoint x: 1004, endPoint y: 400, distance: 487.0
type input "Blog: -"
click at [540, 431] on input "text" at bounding box center [663, 417] width 383 height 44
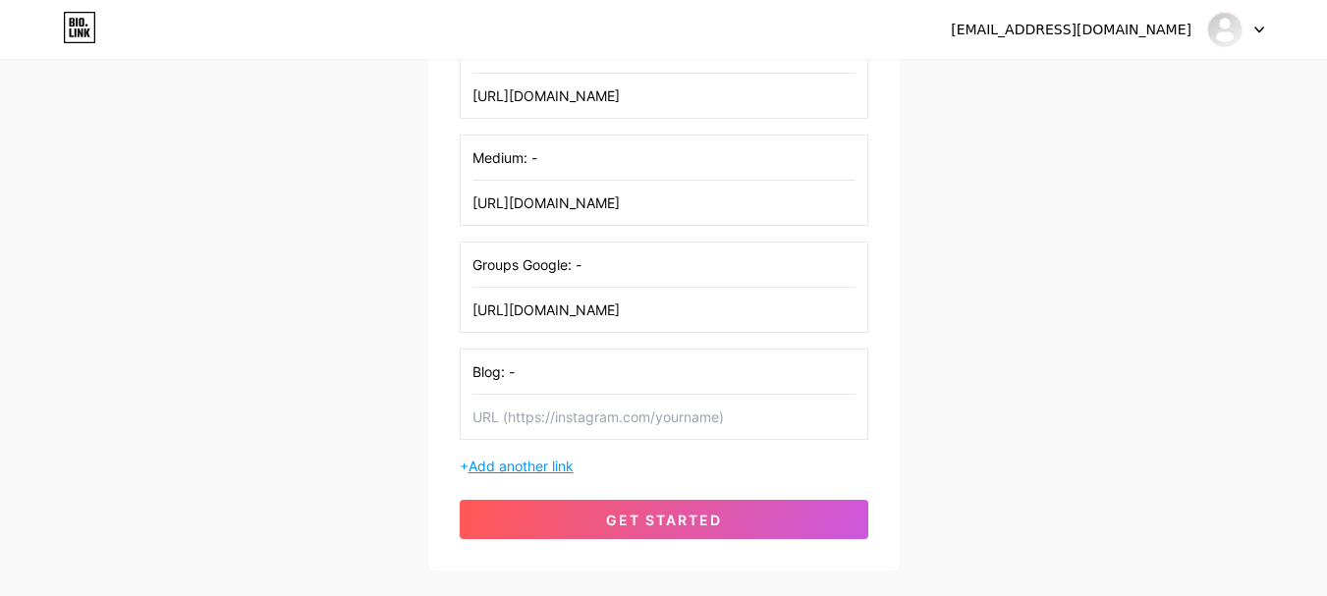
paste input "[URL][DOMAIN_NAME]"
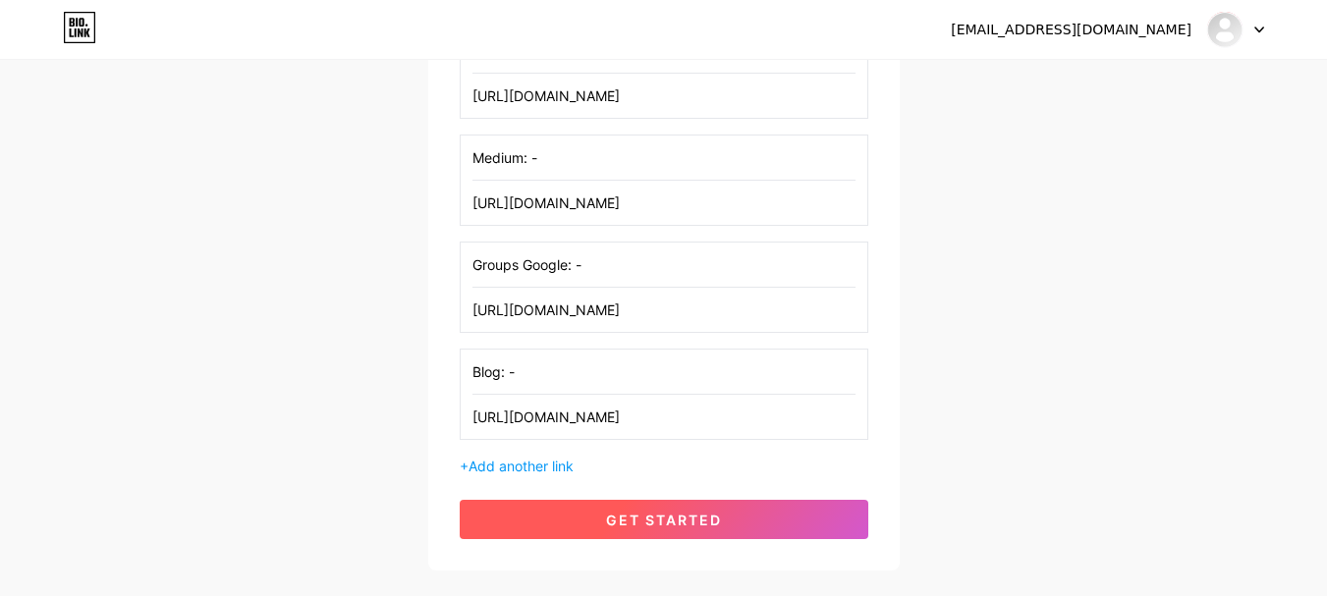
type input "[URL][DOMAIN_NAME]"
click at [734, 524] on button "get started" at bounding box center [664, 519] width 409 height 39
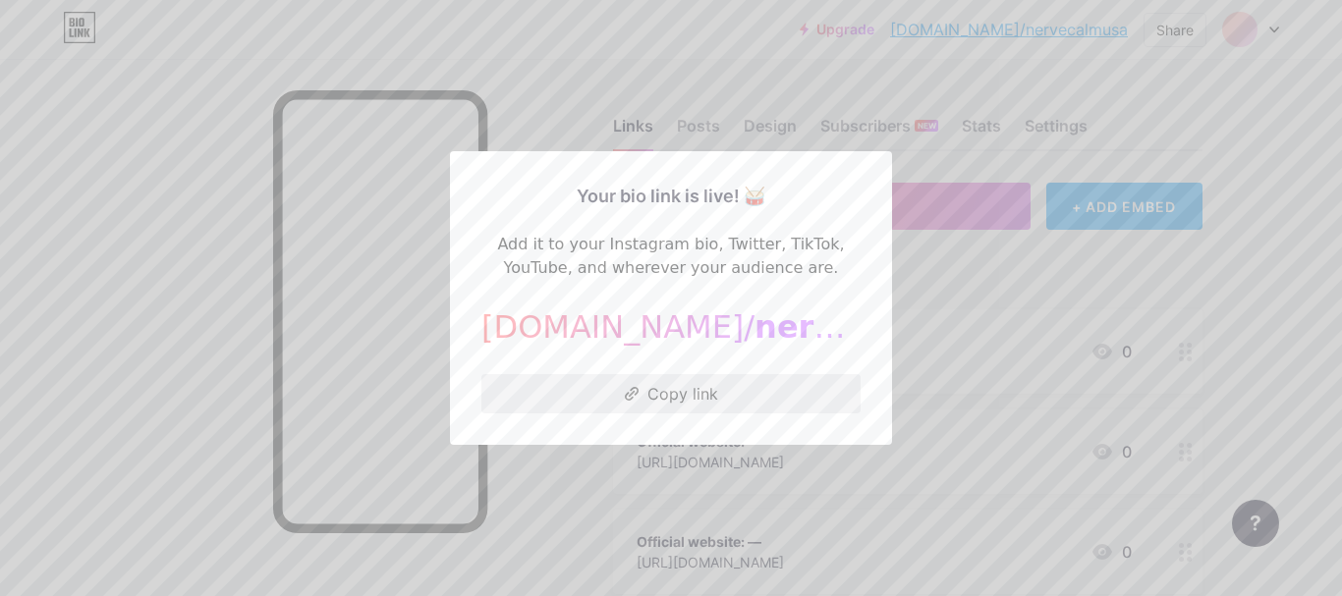
click at [654, 384] on button "Copy link" at bounding box center [670, 393] width 379 height 39
